Goal: Task Accomplishment & Management: Use online tool/utility

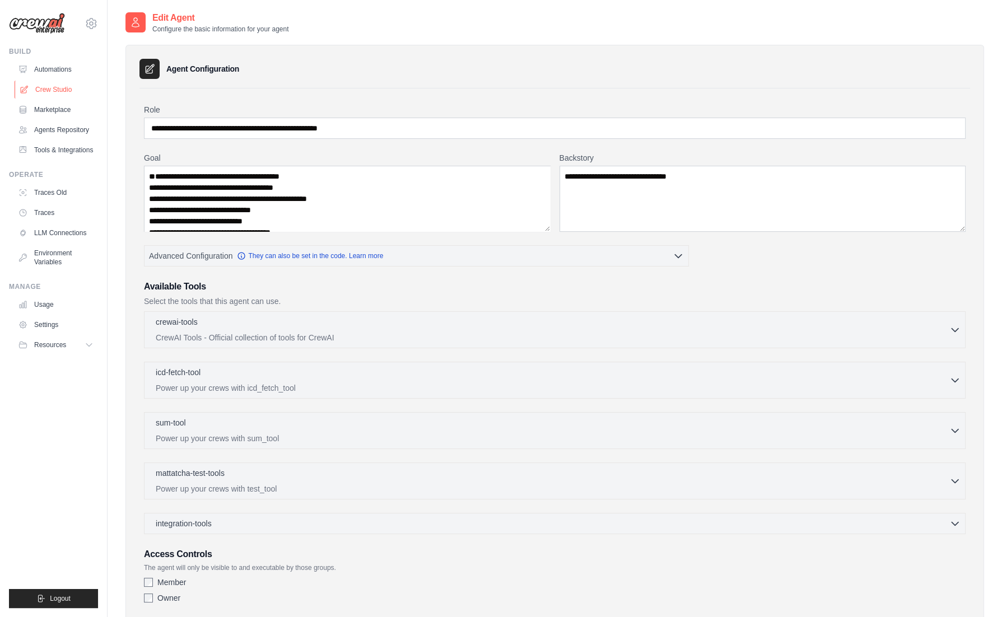
click at [41, 92] on link "Crew Studio" at bounding box center [57, 90] width 85 height 18
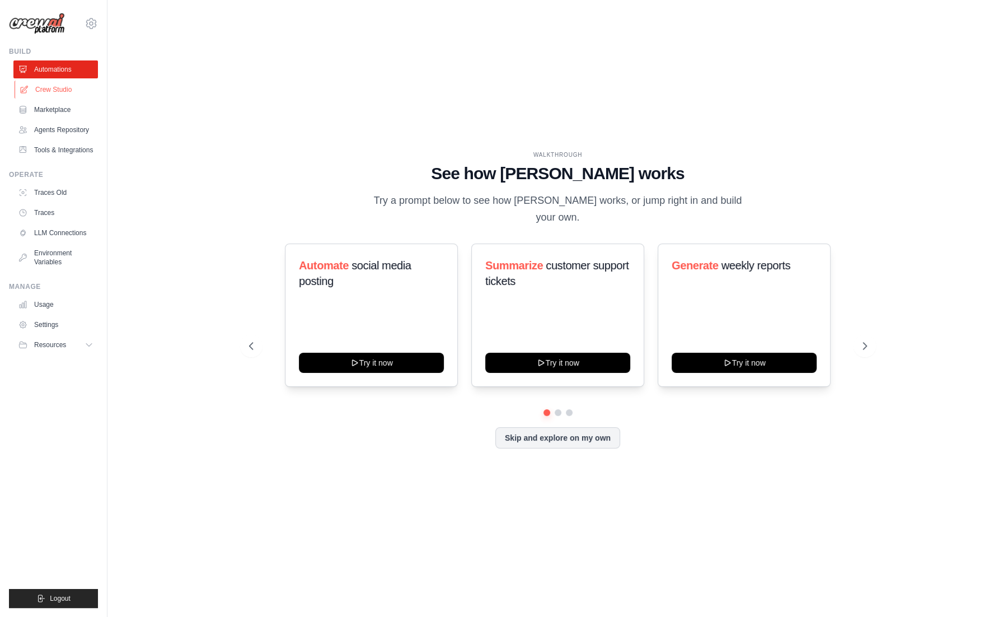
click at [57, 89] on link "Crew Studio" at bounding box center [57, 90] width 85 height 18
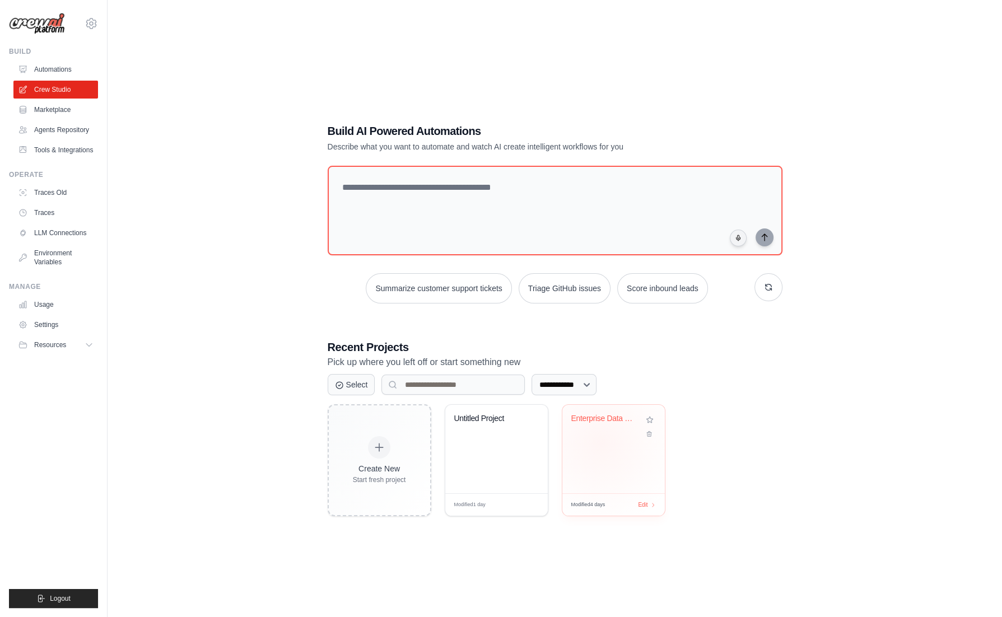
click at [601, 443] on div "Enterprise Data Integration & Analy..." at bounding box center [613, 449] width 102 height 88
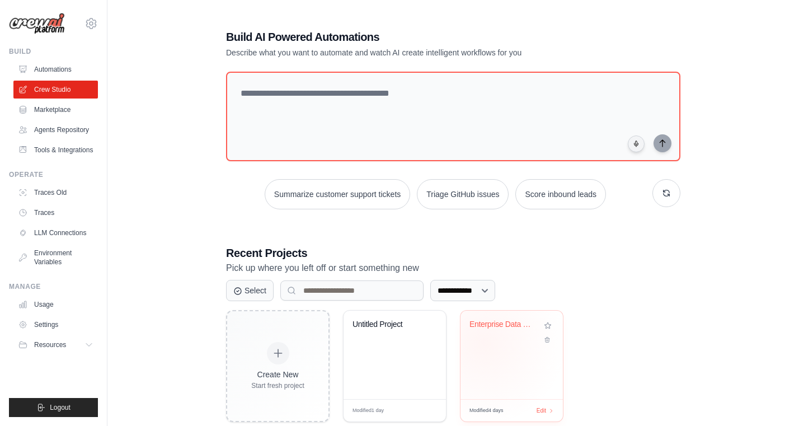
click at [489, 342] on div "Enterprise Data Integration & Analy..." at bounding box center [512, 333] width 85 height 26
click at [55, 127] on link "Agents Repository" at bounding box center [57, 130] width 85 height 18
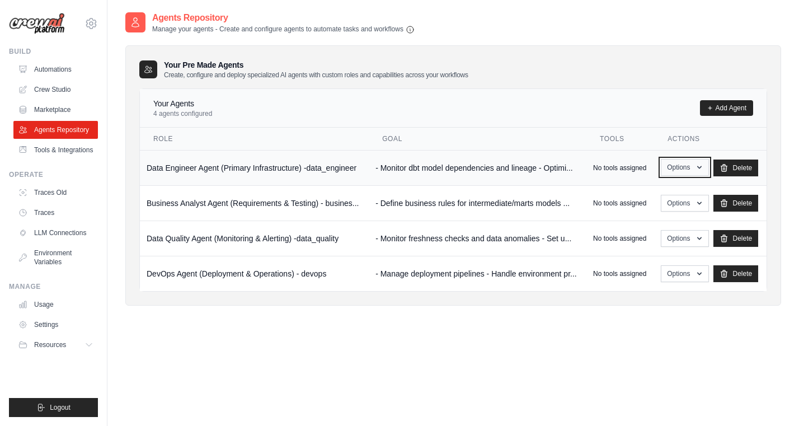
click at [696, 170] on icon "button" at bounding box center [699, 167] width 9 height 9
click at [641, 210] on link "Edit" at bounding box center [669, 213] width 81 height 20
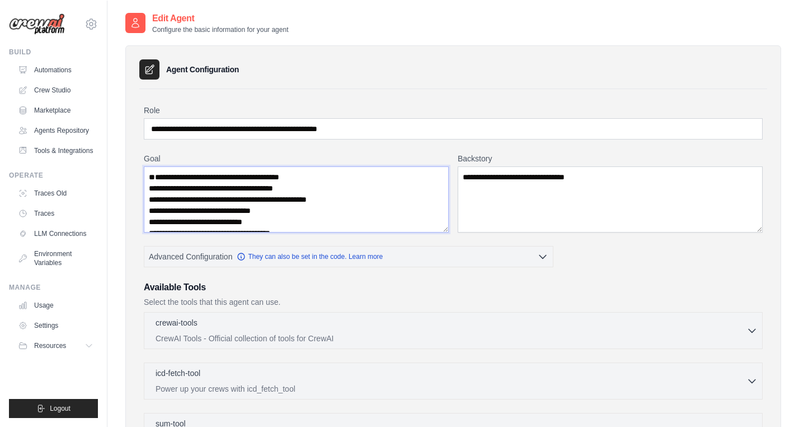
scroll to position [11, 0]
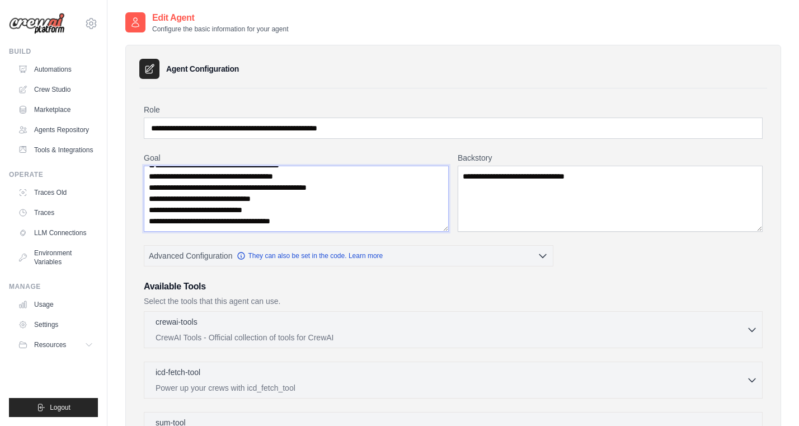
drag, startPoint x: 155, startPoint y: 173, endPoint x: 284, endPoint y: 229, distance: 141.4
click at [284, 229] on textarea "**********" at bounding box center [296, 199] width 305 height 66
drag, startPoint x: 470, startPoint y: 179, endPoint x: 642, endPoint y: 178, distance: 171.3
click at [642, 178] on textarea "**********" at bounding box center [610, 199] width 305 height 66
click at [40, 88] on link "Crew Studio" at bounding box center [57, 90] width 85 height 18
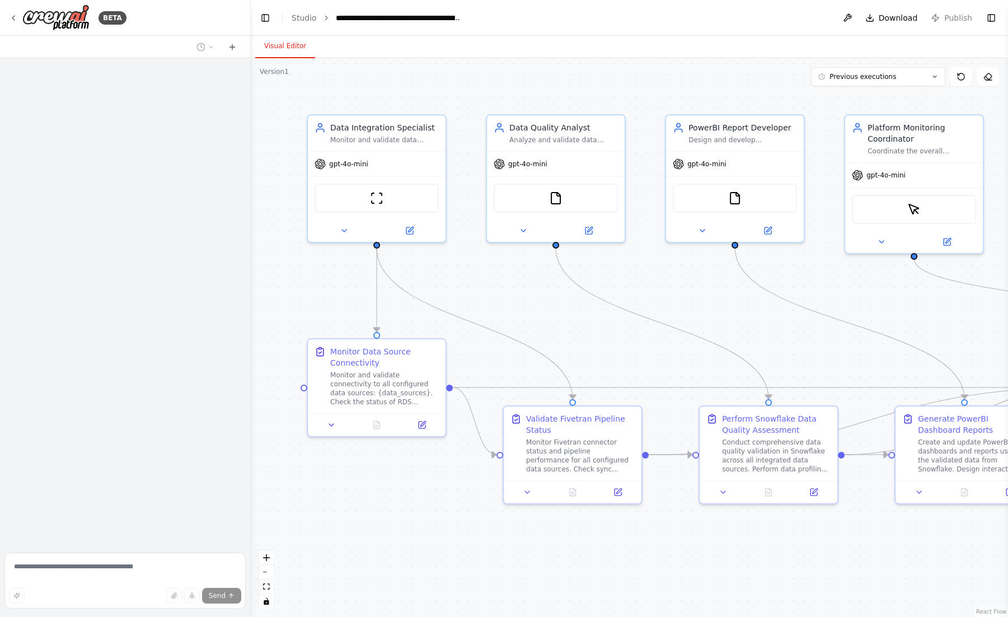
scroll to position [1493, 0]
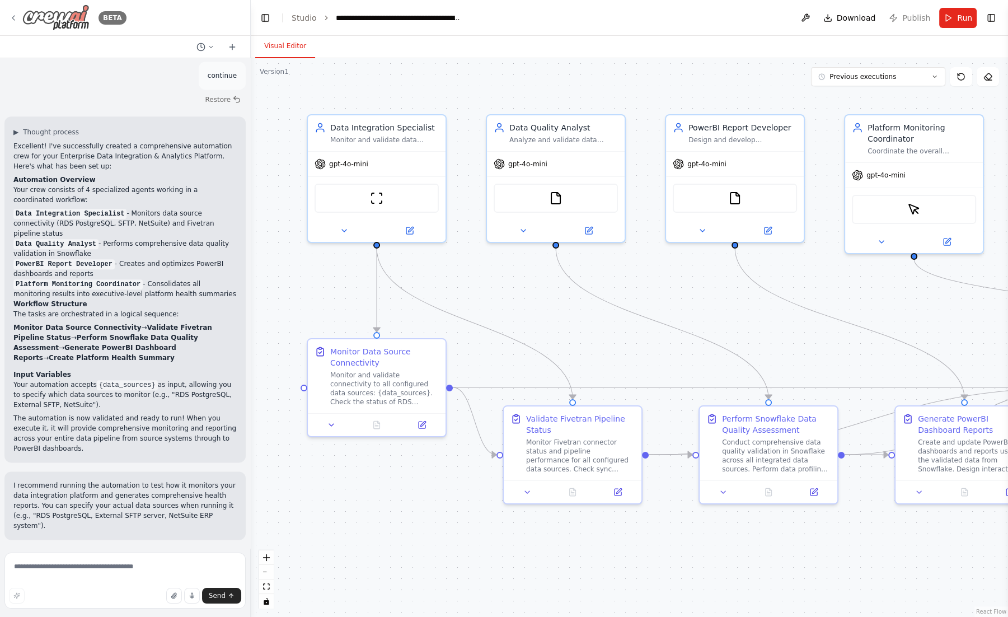
click at [13, 15] on icon at bounding box center [13, 17] width 9 height 9
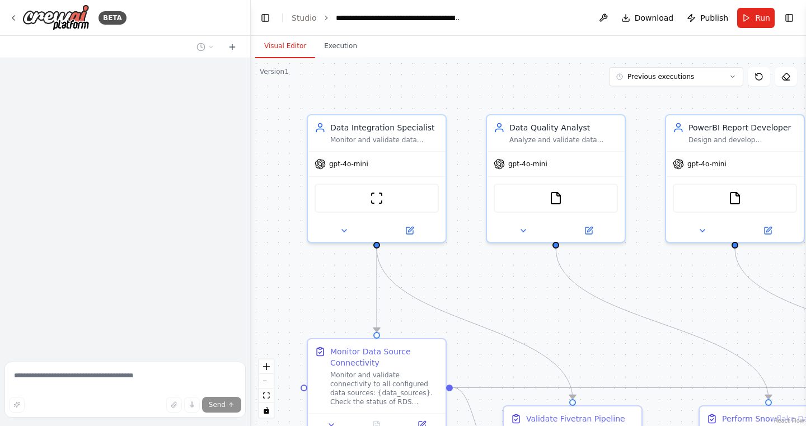
scroll to position [1683, 0]
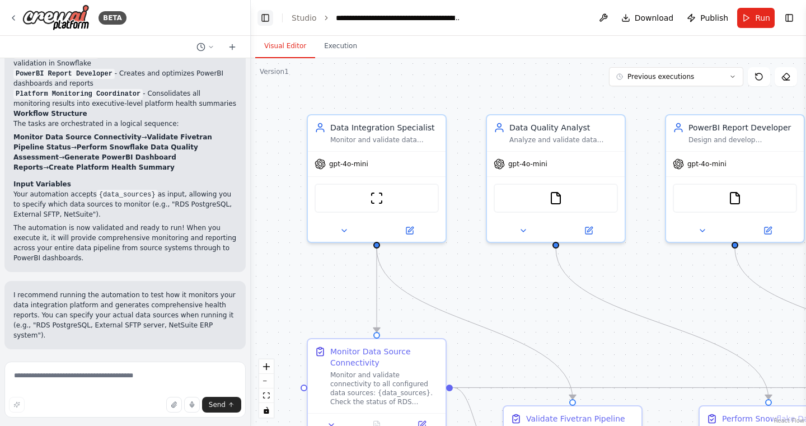
click at [264, 16] on button "Toggle Left Sidebar" at bounding box center [266, 18] width 16 height 16
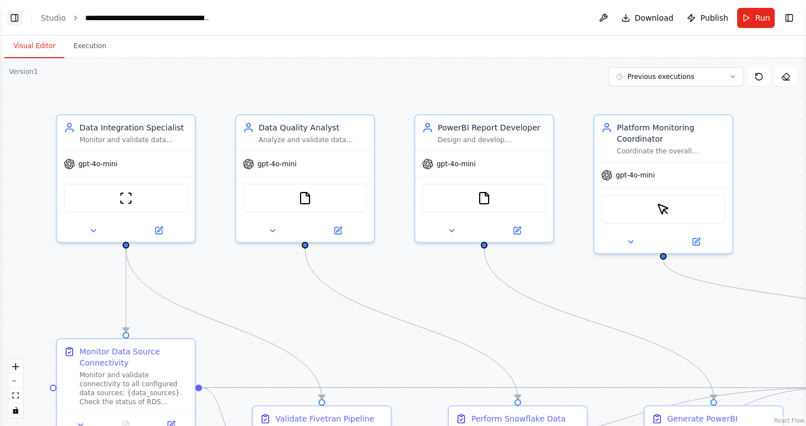
click at [15, 17] on button "Toggle Left Sidebar" at bounding box center [15, 18] width 16 height 16
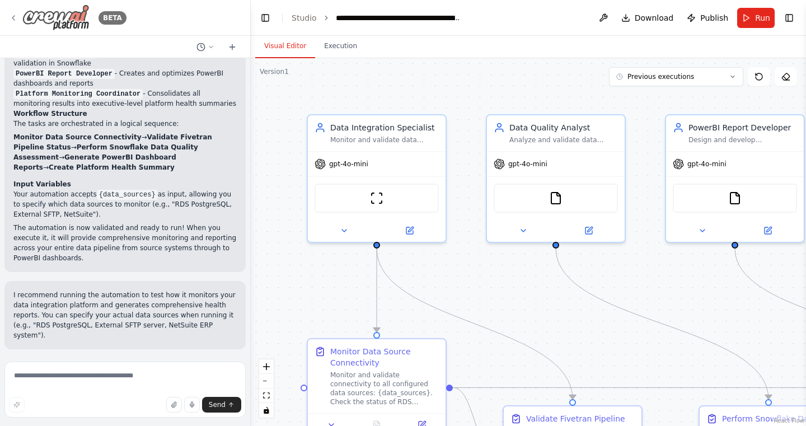
click at [13, 15] on icon at bounding box center [13, 17] width 9 height 9
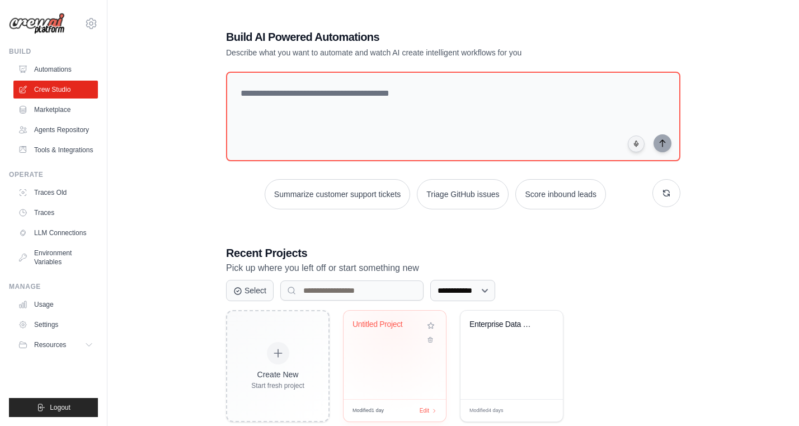
scroll to position [11, 0]
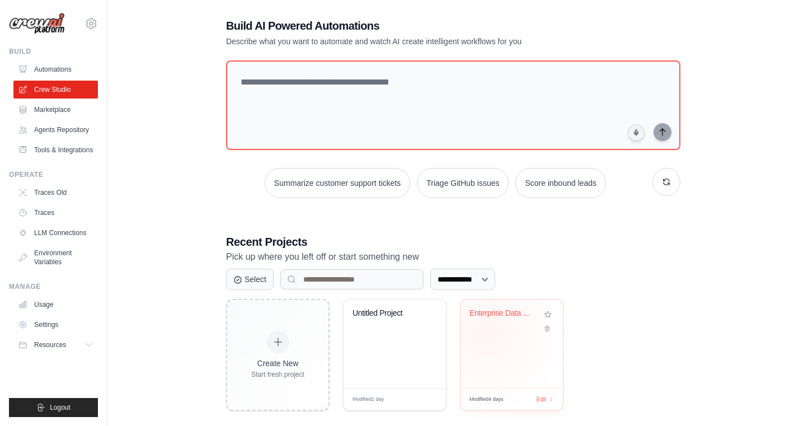
click at [488, 331] on div "Enterprise Data Integration & Analy..." at bounding box center [512, 321] width 85 height 26
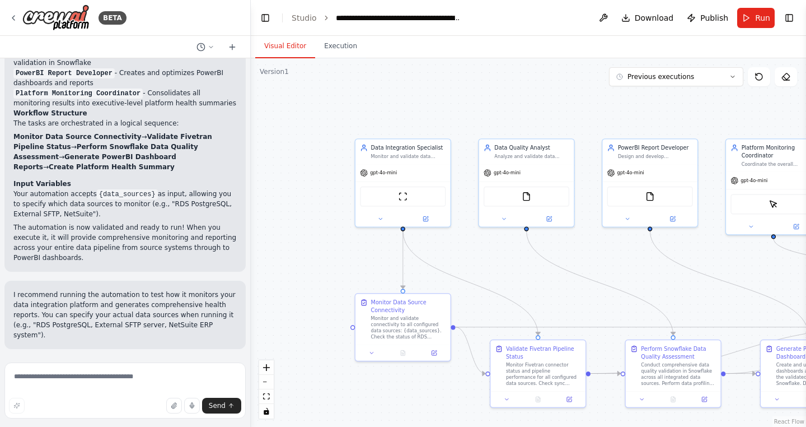
scroll to position [1257, 0]
